Goal: Task Accomplishment & Management: Manage account settings

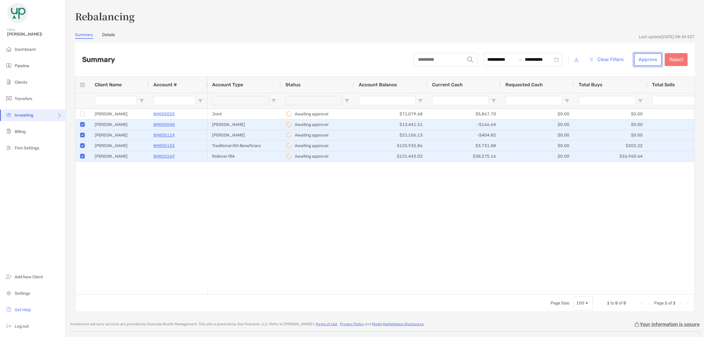
click at [643, 56] on button "Approve" at bounding box center [648, 59] width 28 height 13
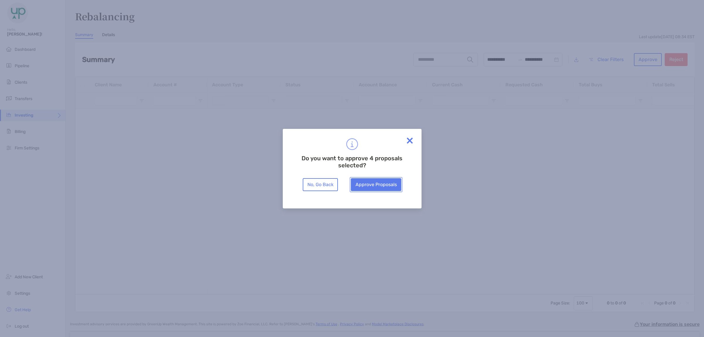
click at [372, 190] on button "Approve Proposals" at bounding box center [376, 184] width 50 height 13
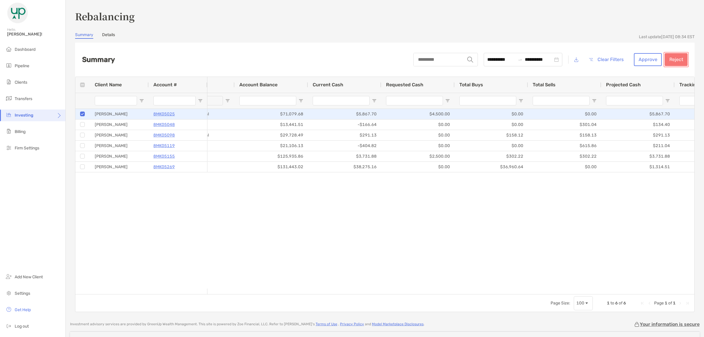
click at [675, 60] on button "Reject" at bounding box center [675, 59] width 23 height 13
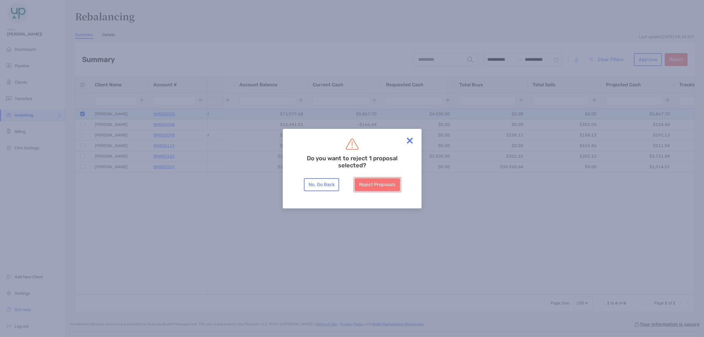
click at [375, 182] on button "Reject Proposals" at bounding box center [377, 184] width 45 height 13
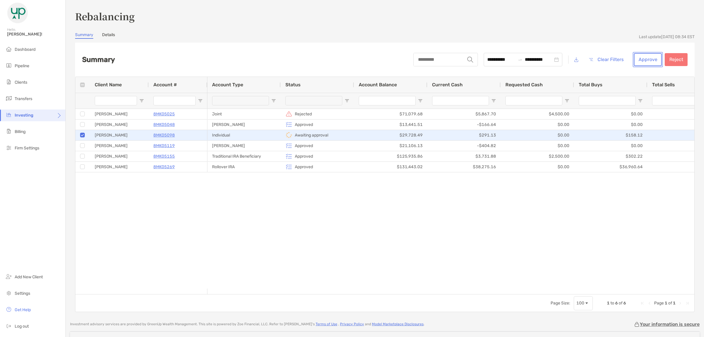
click at [651, 65] on button "Approve" at bounding box center [648, 59] width 28 height 13
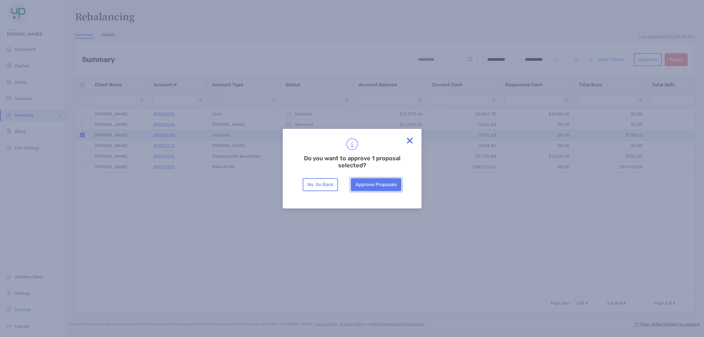
click at [377, 182] on button "Approve Proposals" at bounding box center [376, 184] width 50 height 13
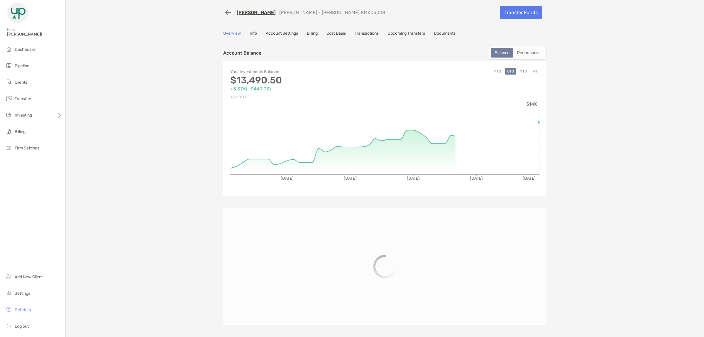
drag, startPoint x: 0, startPoint y: 0, endPoint x: 276, endPoint y: 30, distance: 277.2
click at [277, 32] on link "Account Settings" at bounding box center [282, 34] width 32 height 6
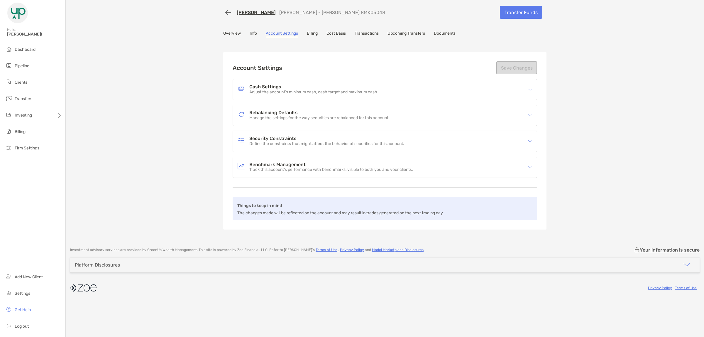
click at [258, 116] on p "Manage the settings for the way securities are rebalanced for this account." at bounding box center [319, 118] width 140 height 5
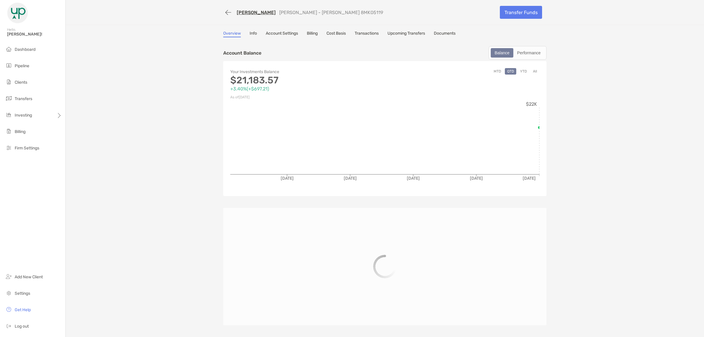
click at [275, 33] on link "Account Settings" at bounding box center [282, 34] width 32 height 6
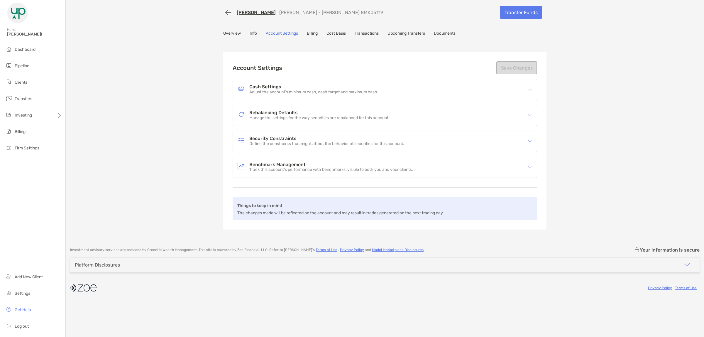
click at [250, 116] on p "Manage the settings for the way securities are rebalanced for this account." at bounding box center [319, 118] width 140 height 5
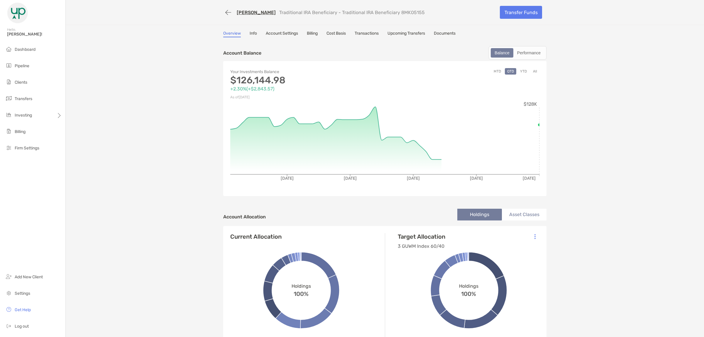
click at [275, 31] on link "Account Settings" at bounding box center [282, 34] width 32 height 6
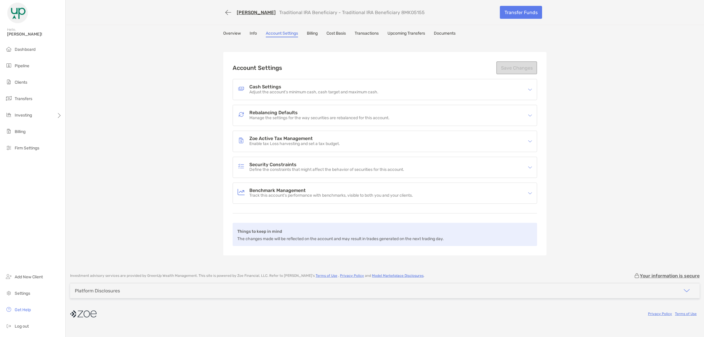
click at [254, 116] on p "Manage the settings for the way securities are rebalanced for this account." at bounding box center [319, 118] width 140 height 5
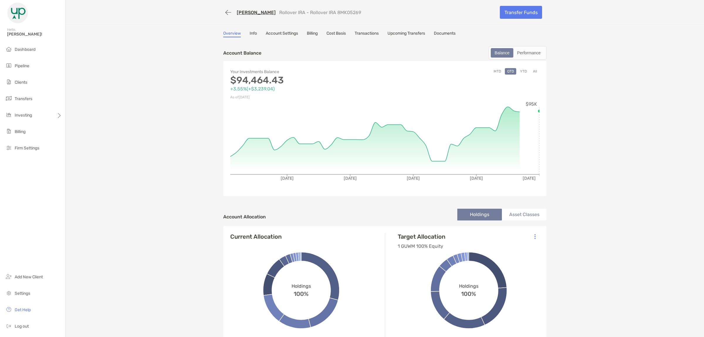
click at [370, 34] on link "Transactions" at bounding box center [367, 34] width 24 height 6
